Goal: Task Accomplishment & Management: Manage account settings

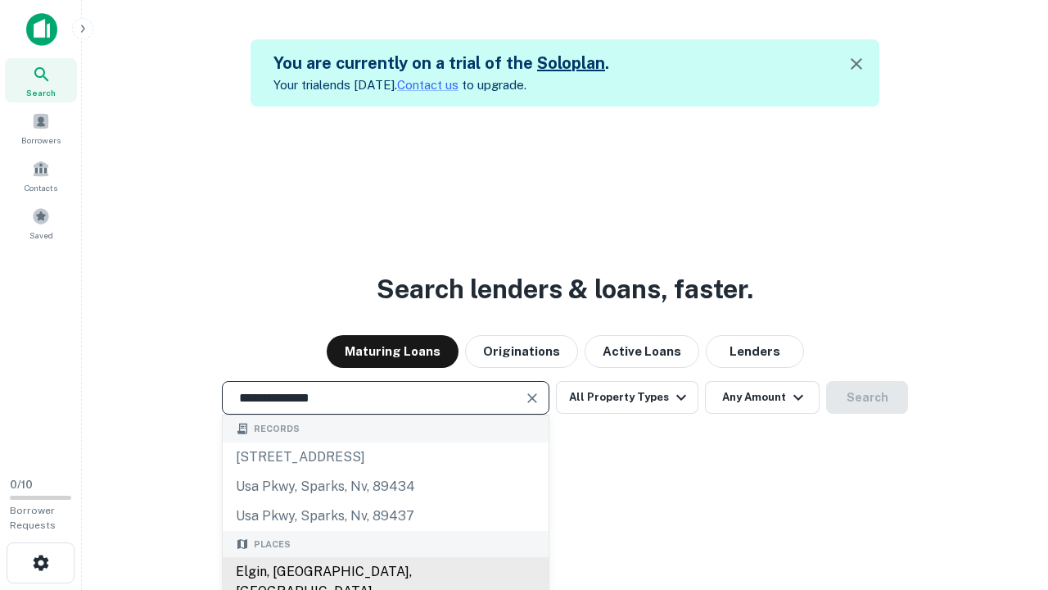
click at [385, 572] on div "Elgin, [GEOGRAPHIC_DATA], [GEOGRAPHIC_DATA]" at bounding box center [386, 581] width 326 height 49
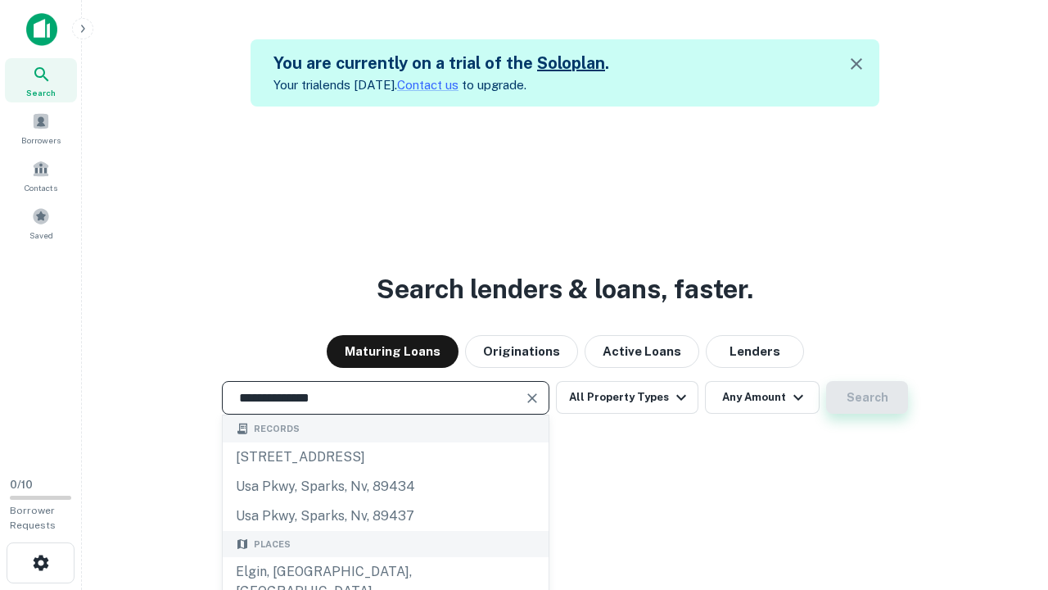
type input "**********"
click at [867, 397] on button "Search" at bounding box center [867, 397] width 82 height 33
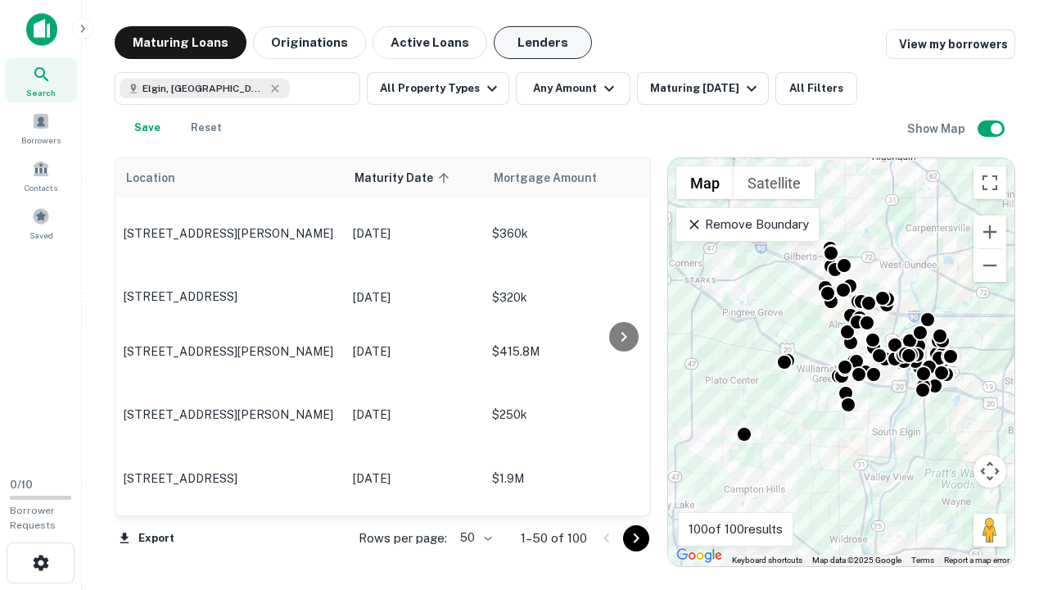
click at [543, 43] on button "Lenders" at bounding box center [543, 42] width 98 height 33
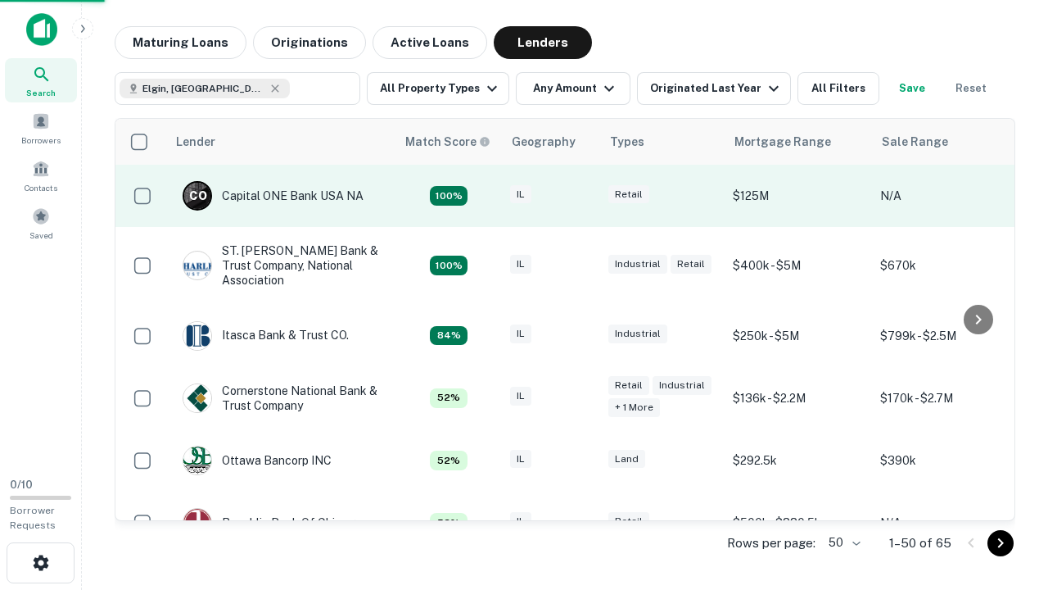
click at [582, 196] on div "IL" at bounding box center [551, 196] width 82 height 22
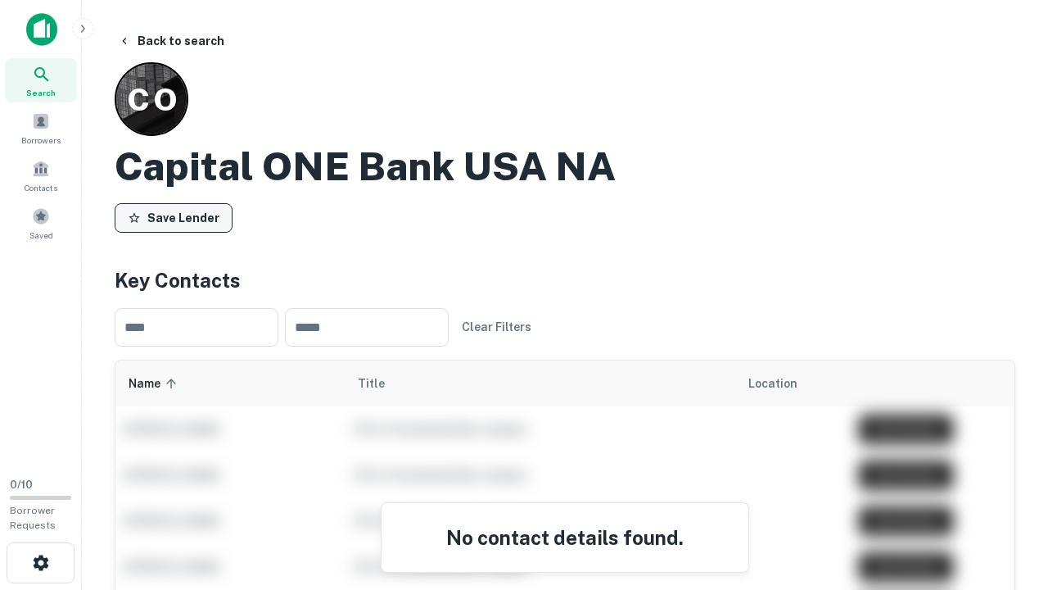
click at [174, 217] on button "Save Lender" at bounding box center [174, 217] width 118 height 29
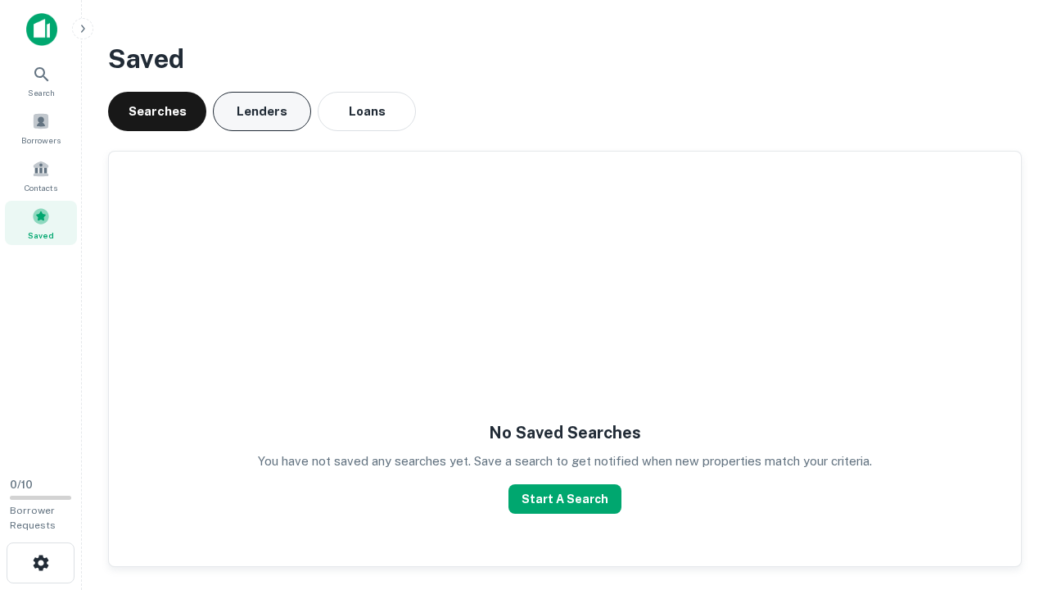
click at [262, 111] on button "Lenders" at bounding box center [262, 111] width 98 height 39
